Goal: Task Accomplishment & Management: Use online tool/utility

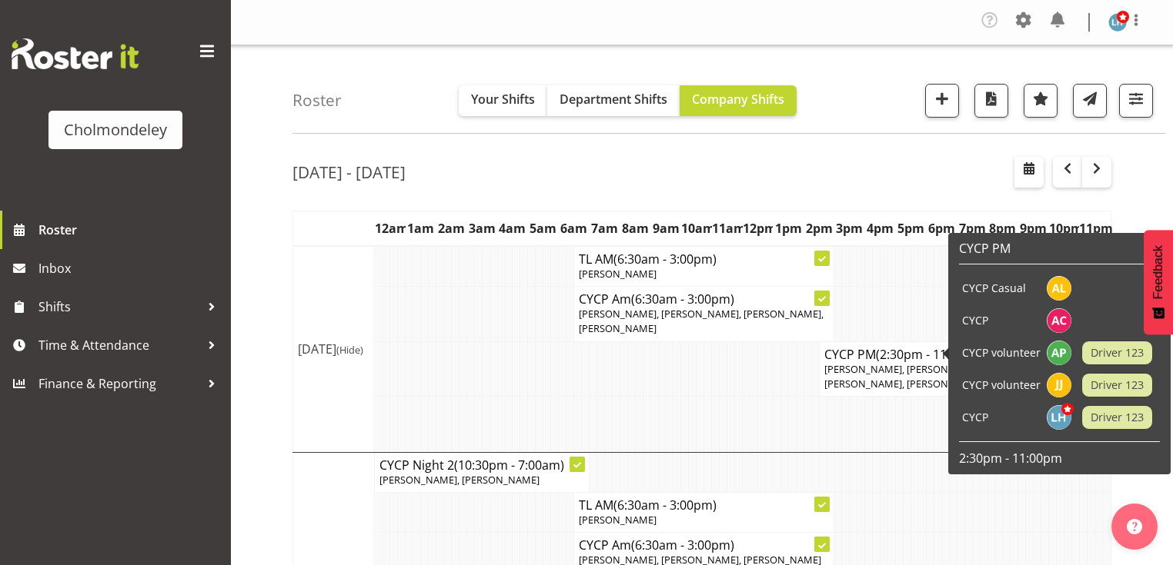
click at [982, 559] on td at bounding box center [983, 553] width 8 height 40
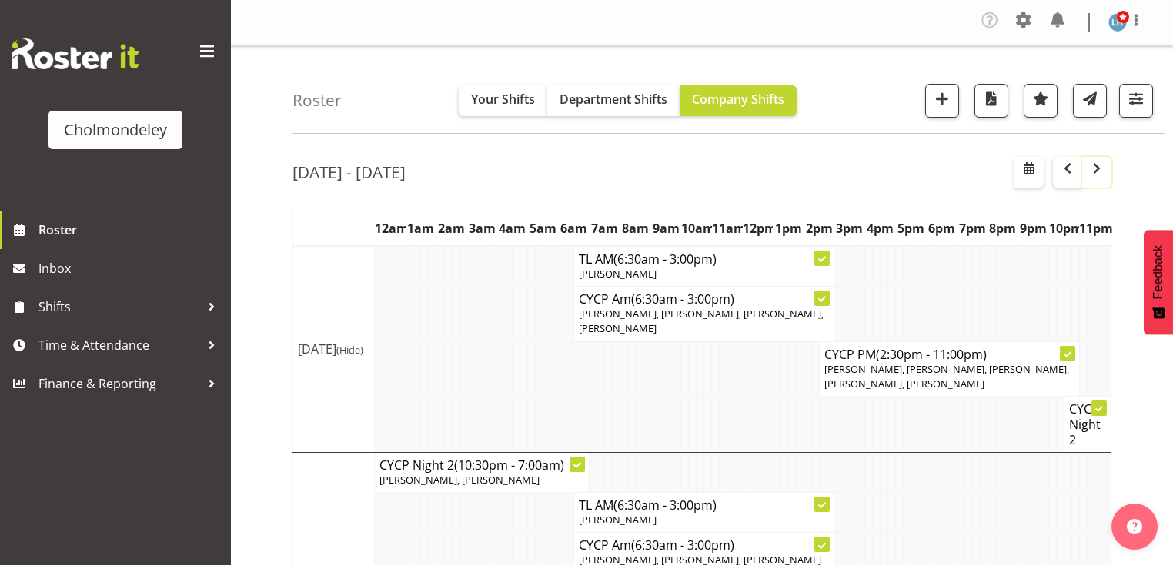
click at [1096, 184] on button "button" at bounding box center [1096, 172] width 29 height 31
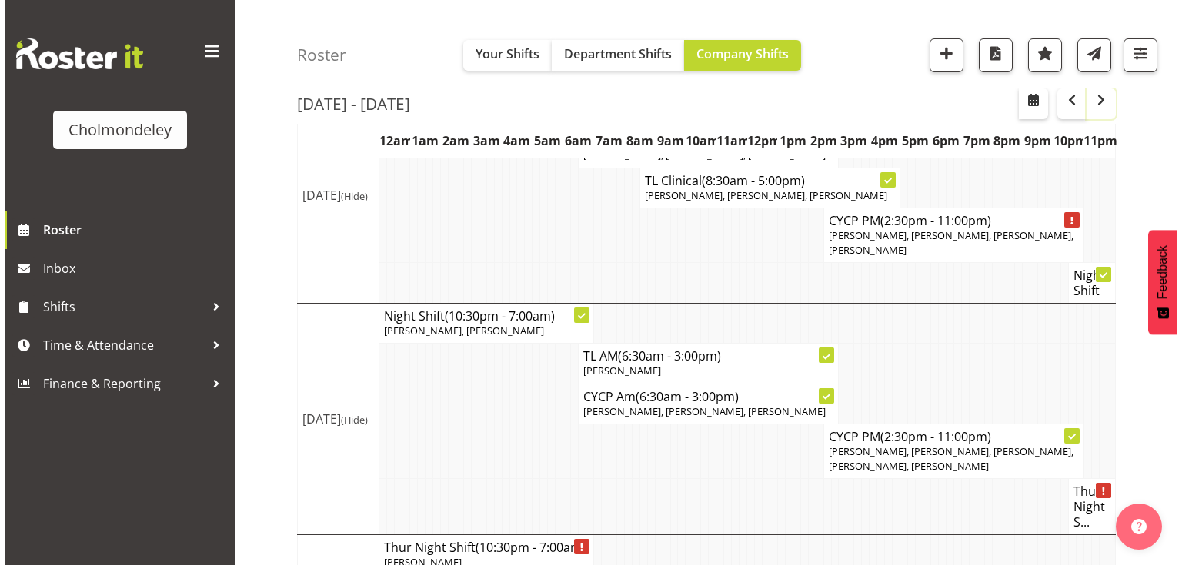
scroll to position [800, 0]
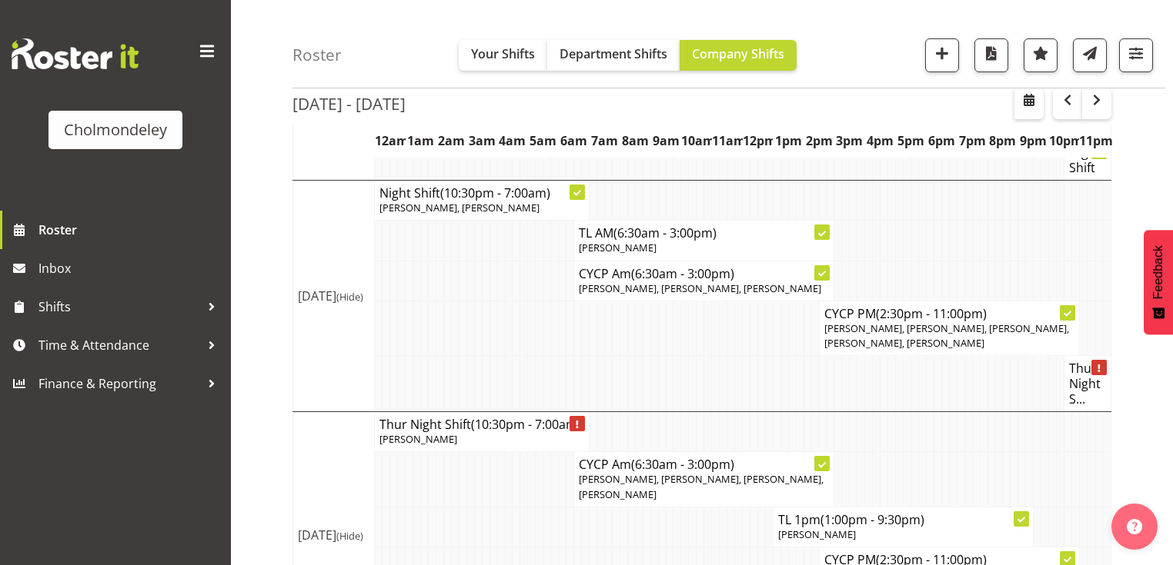
click at [1086, 401] on h4 "Thur Night S..." at bounding box center [1087, 384] width 37 height 46
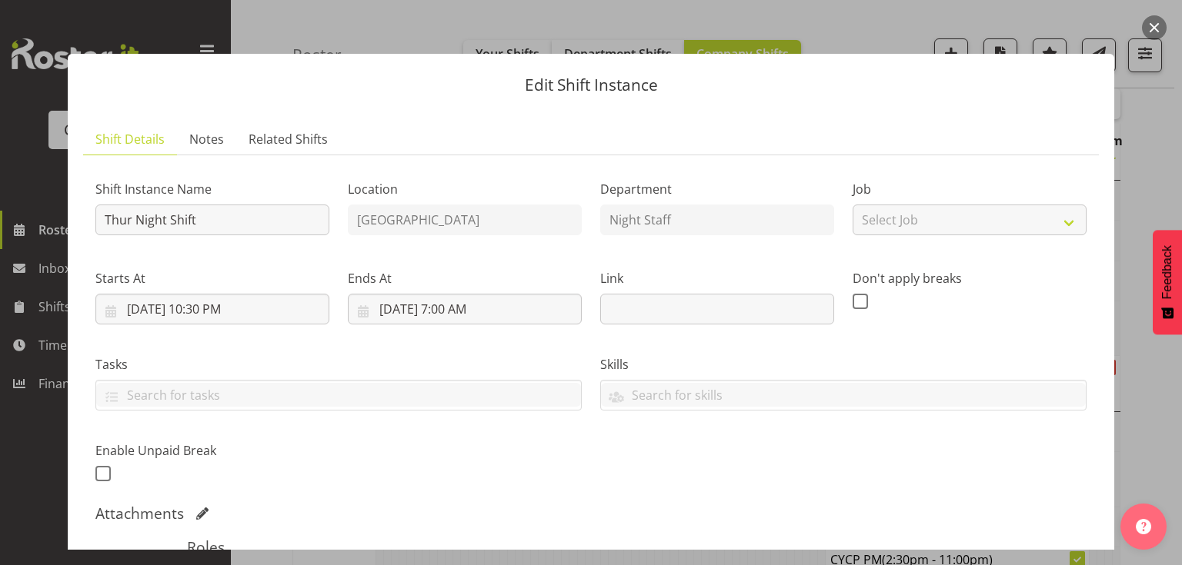
scroll to position [308, 0]
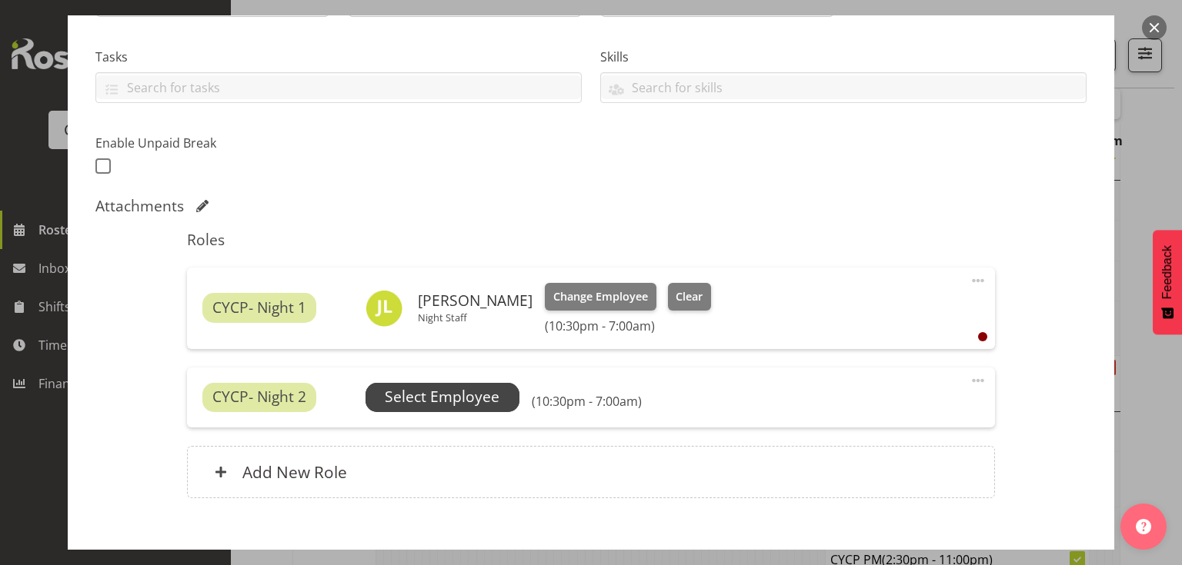
click at [475, 392] on span "Select Employee" at bounding box center [442, 397] width 115 height 22
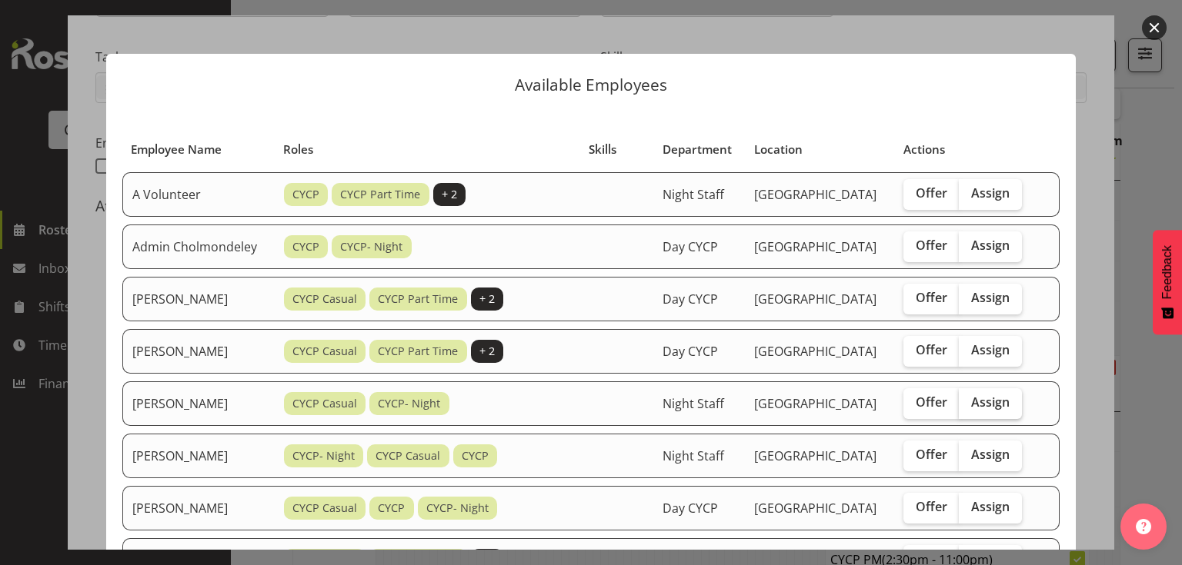
click at [992, 410] on span "Assign" at bounding box center [990, 402] width 38 height 15
click at [969, 408] on input "Assign" at bounding box center [964, 403] width 10 height 10
checkbox input "true"
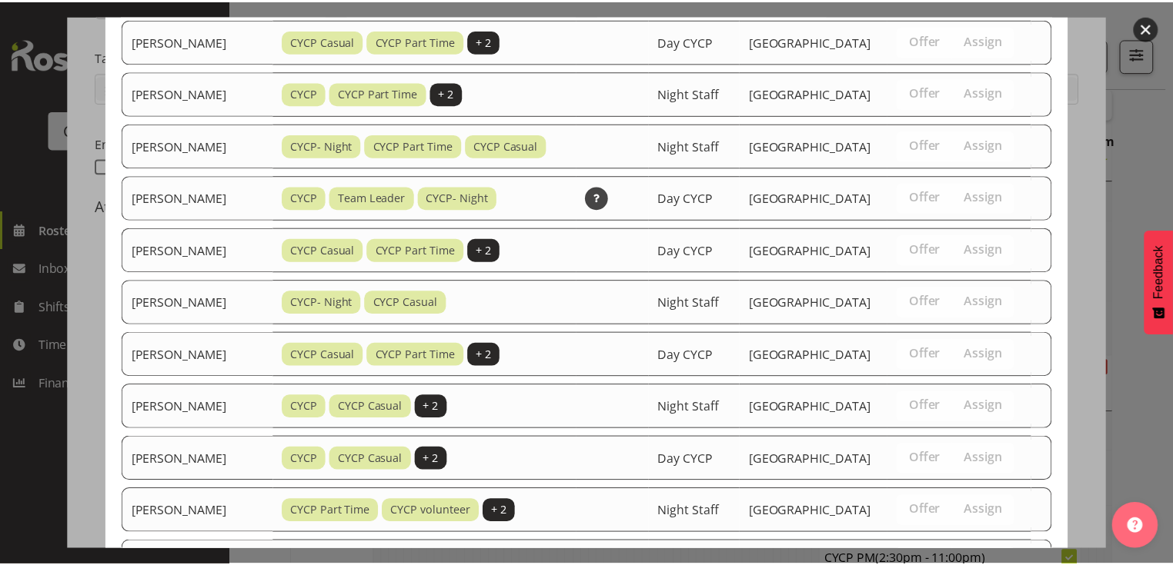
scroll to position [942, 0]
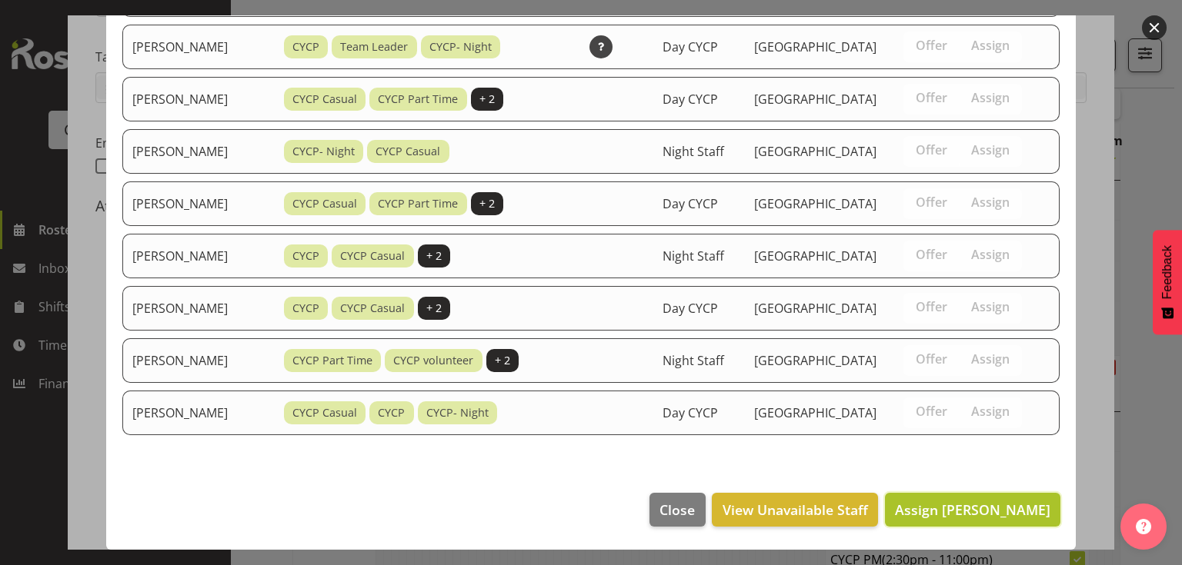
click at [949, 512] on span "Assign [PERSON_NAME]" at bounding box center [972, 510] width 155 height 18
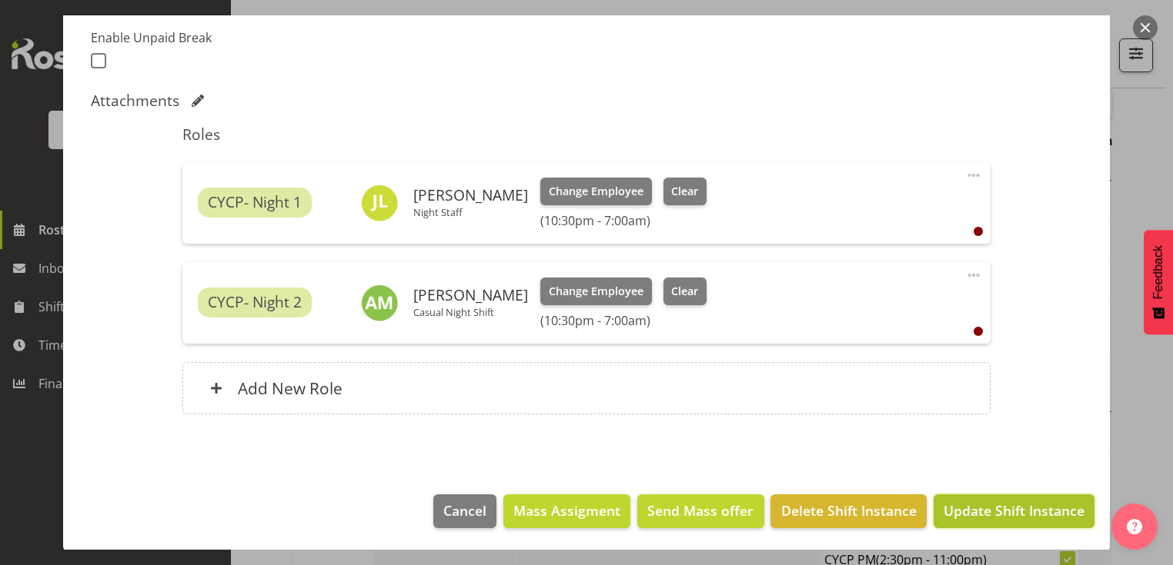
click at [979, 514] on span "Update Shift Instance" at bounding box center [1013, 511] width 141 height 20
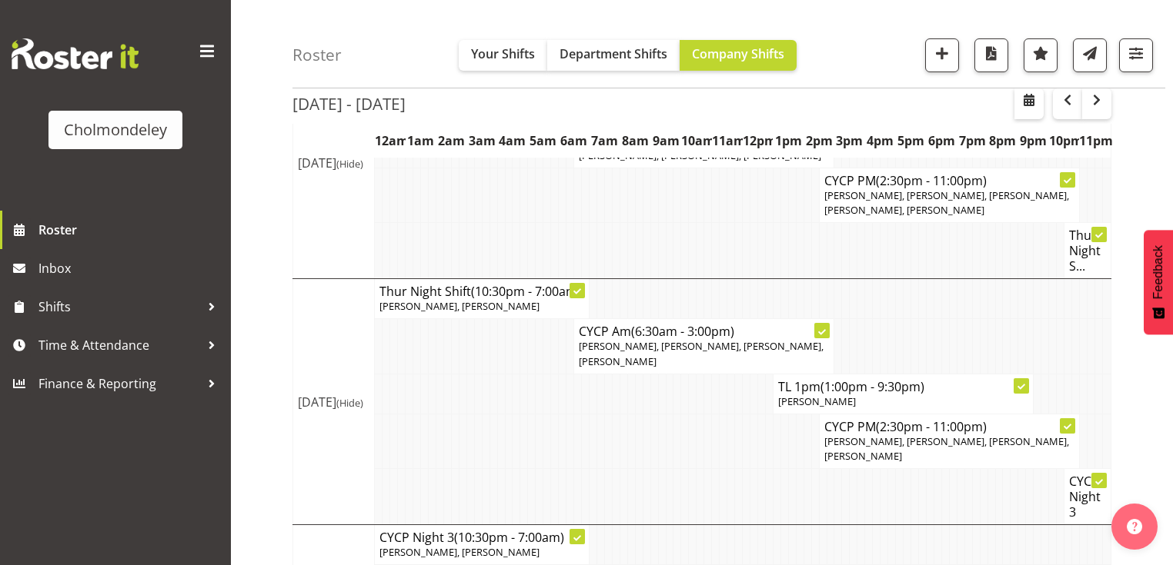
scroll to position [625, 0]
